Goal: Obtain resource: Obtain resource

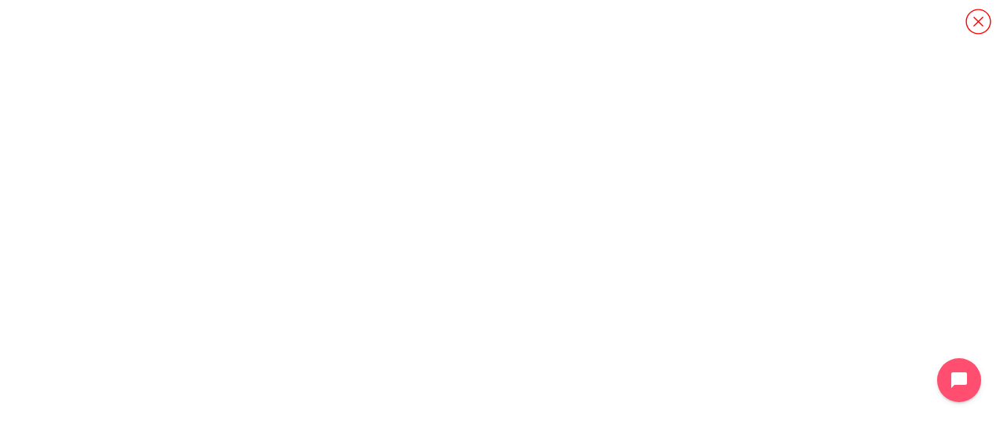
scroll to position [1, 0]
click at [975, 16] on icon "Content" at bounding box center [979, 22] width 28 height 28
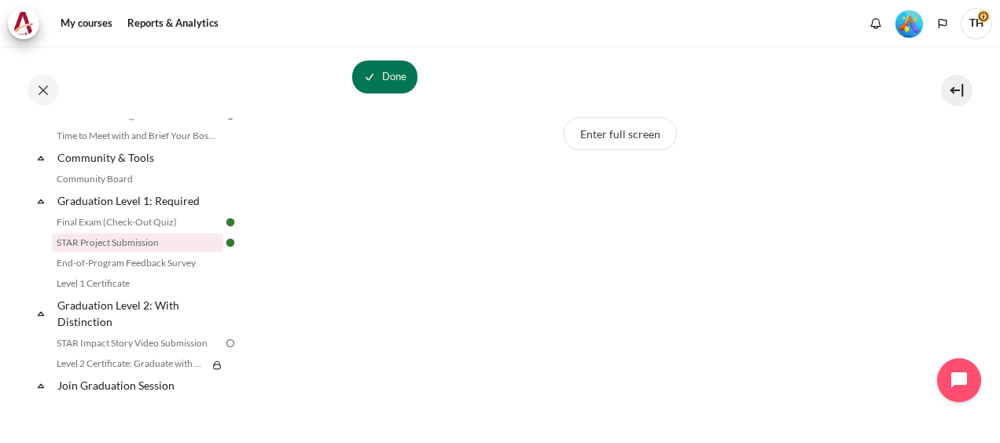
scroll to position [280, 0]
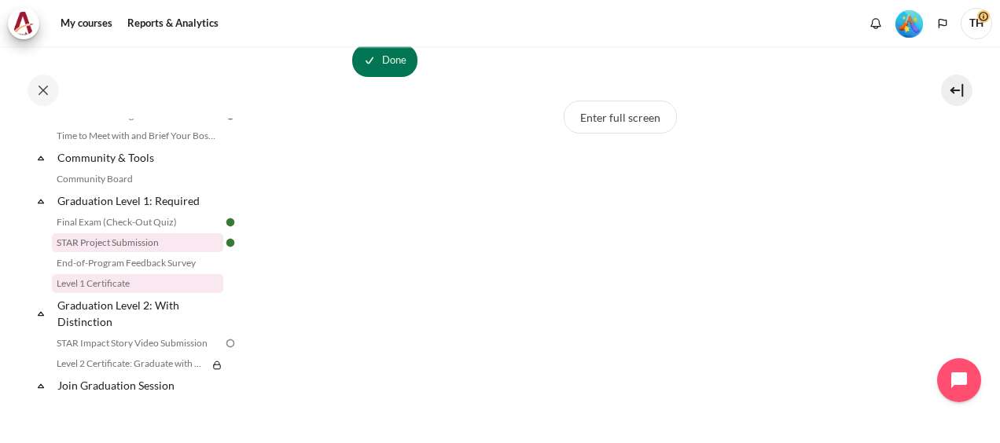
click at [115, 293] on link "Level 1 Certificate" at bounding box center [137, 283] width 171 height 19
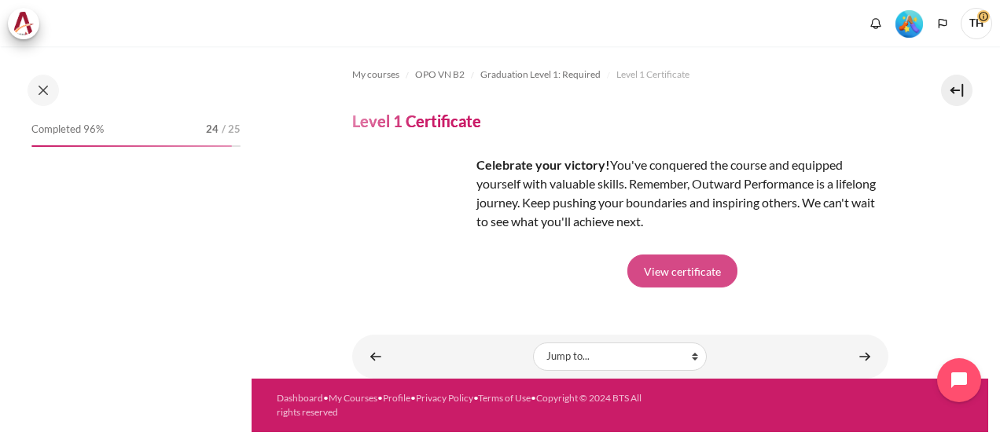
click at [700, 268] on link "View certificate" at bounding box center [682, 271] width 110 height 33
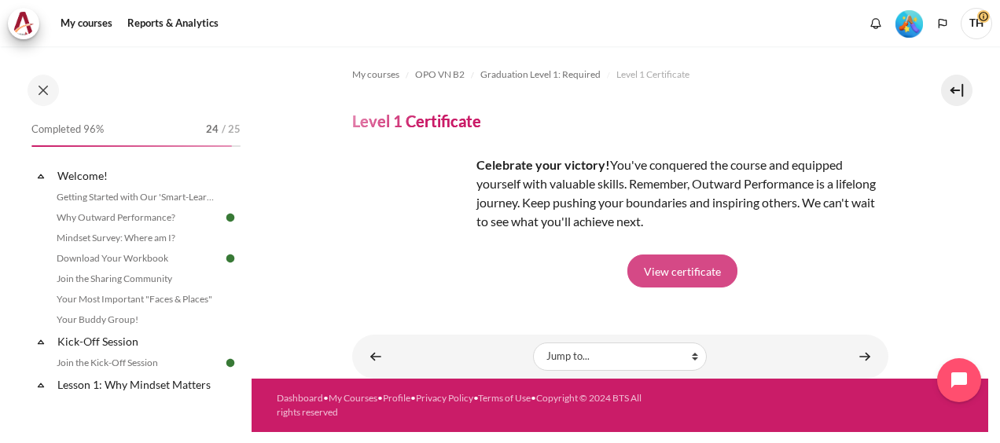
scroll to position [1695, 0]
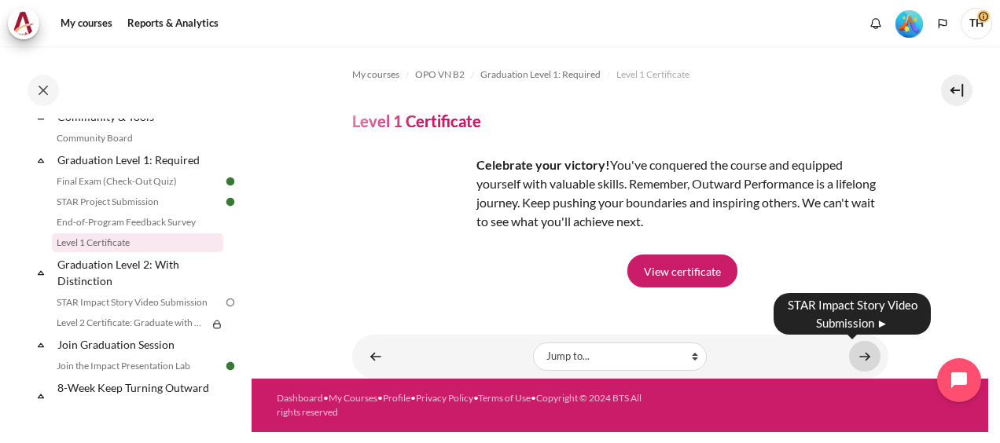
click at [866, 351] on link "Content" at bounding box center [864, 356] width 31 height 31
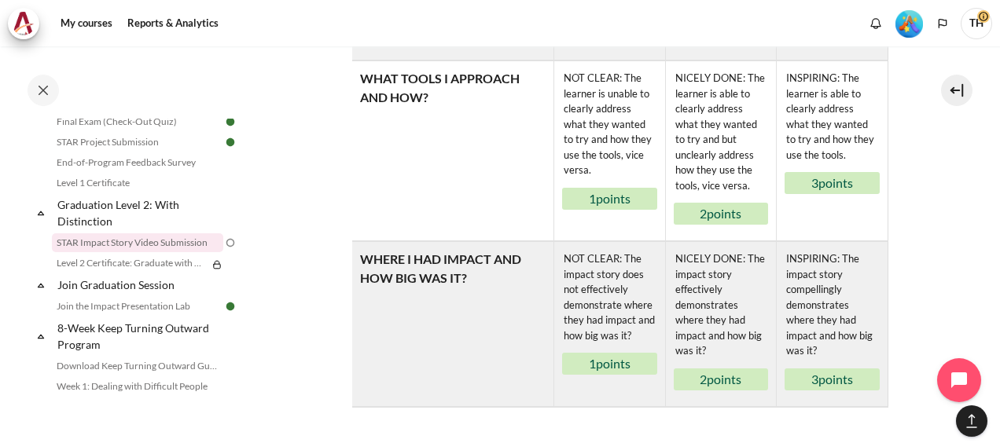
scroll to position [1301, 0]
